Goal: Transaction & Acquisition: Purchase product/service

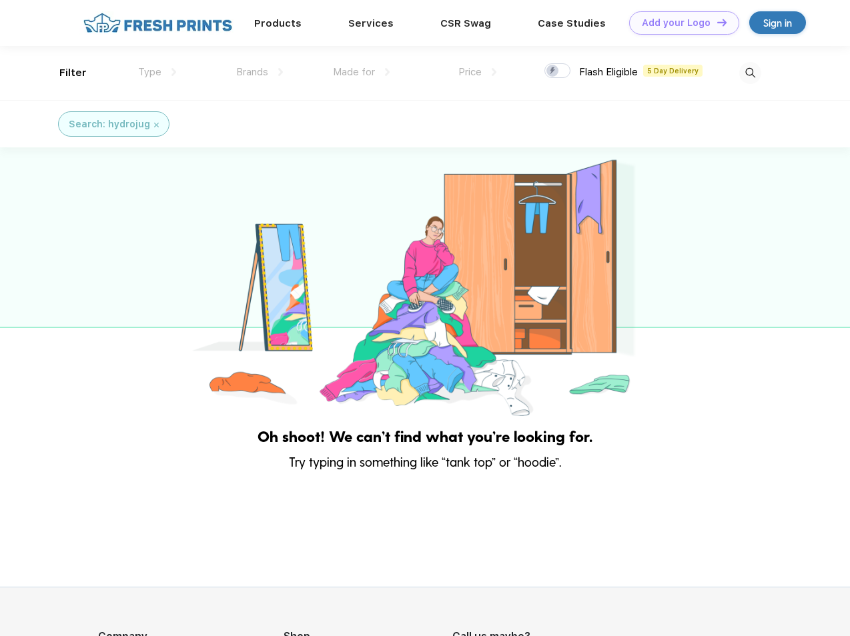
click at [679, 23] on link "Add your Logo Design Tool" at bounding box center [684, 22] width 110 height 23
click at [0, 0] on div "Design Tool" at bounding box center [0, 0] width 0 height 0
click at [716, 22] on link "Add your Logo Design Tool" at bounding box center [684, 22] width 110 height 23
click at [64, 73] on div "Filter" at bounding box center [72, 72] width 27 height 15
click at [157, 72] on span "Type" at bounding box center [149, 72] width 23 height 12
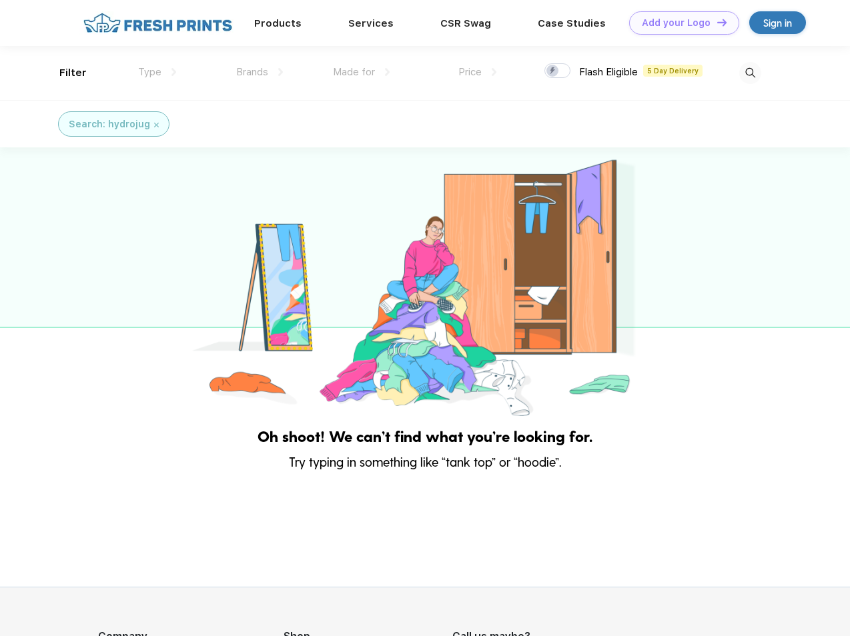
click at [259, 72] on span "Brands" at bounding box center [252, 72] width 32 height 12
click at [361, 72] on span "Made for" at bounding box center [354, 72] width 42 height 12
click at [478, 72] on span "Price" at bounding box center [469, 72] width 23 height 12
click at [558, 71] on div at bounding box center [557, 70] width 26 height 15
click at [553, 71] on input "checkbox" at bounding box center [548, 67] width 9 height 9
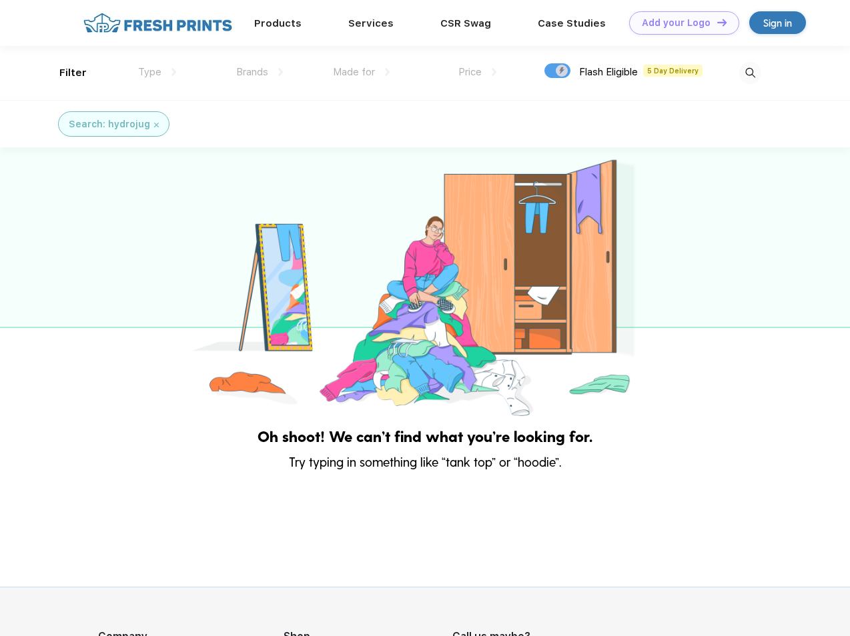
click at [750, 73] on img at bounding box center [750, 73] width 22 height 22
